Goal: Task Accomplishment & Management: Manage account settings

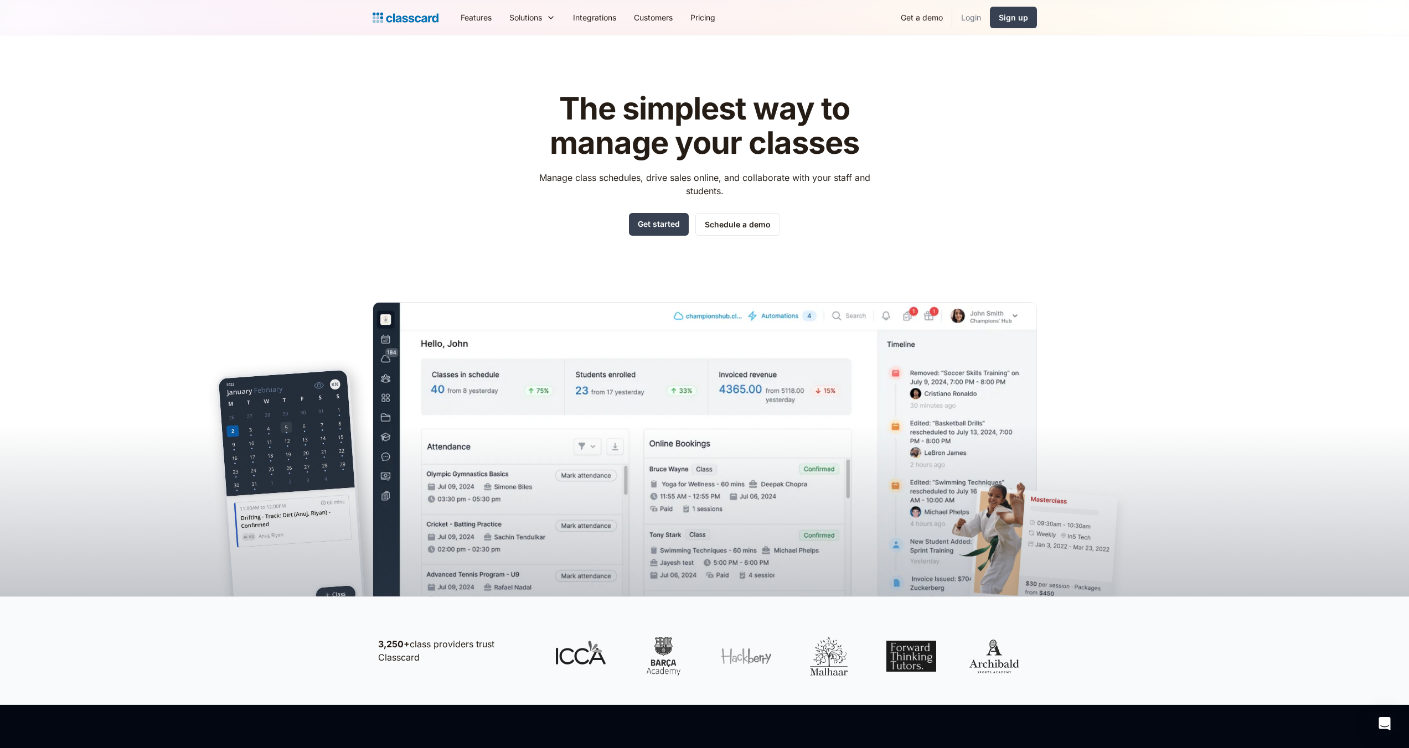
click at [969, 17] on link "Login" at bounding box center [971, 17] width 38 height 25
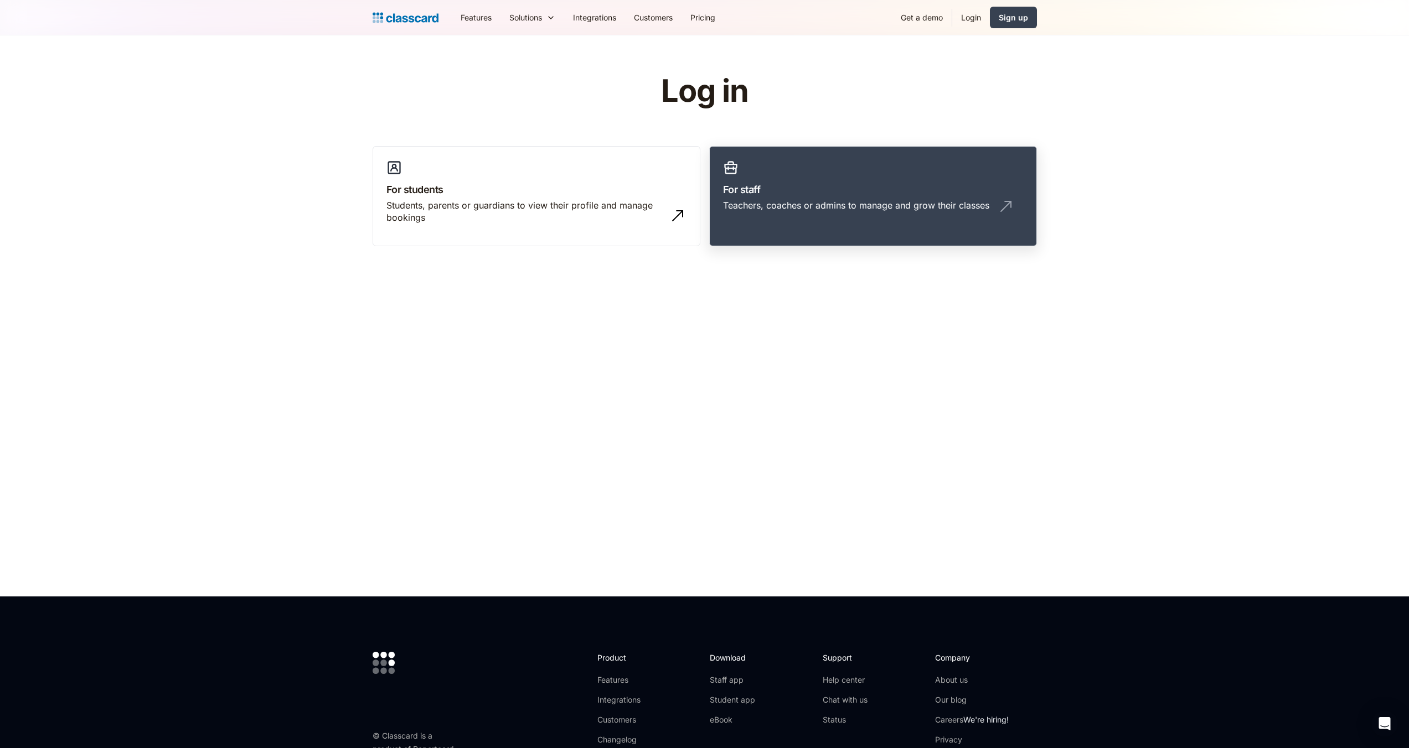
click at [832, 206] on div "Teachers, coaches or admins to manage and grow their classes" at bounding box center [856, 205] width 266 height 12
